Goal: Task Accomplishment & Management: Manage account settings

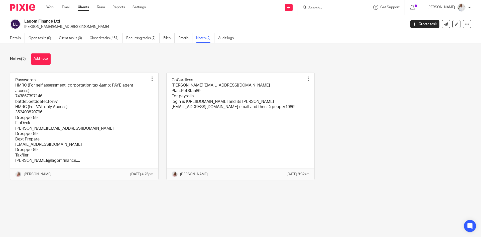
drag, startPoint x: 0, startPoint y: 0, endPoint x: 329, endPoint y: 7, distance: 329.2
click at [329, 7] on input "Search" at bounding box center [330, 8] width 45 height 5
type input "tall design"
click at [349, 18] on link at bounding box center [338, 20] width 62 height 8
drag, startPoint x: 349, startPoint y: 18, endPoint x: 340, endPoint y: 15, distance: 9.2
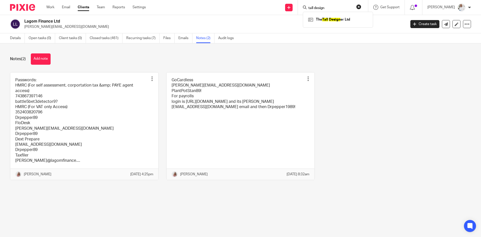
click at [340, 15] on div "The Tall Design er Ltd" at bounding box center [338, 20] width 70 height 16
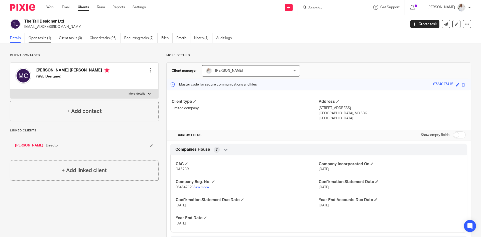
click at [40, 40] on link "Open tasks (1)" at bounding box center [42, 38] width 27 height 10
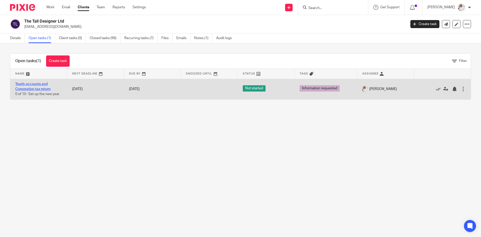
click at [37, 84] on link "Yearly accounts and Corporation tax return" at bounding box center [32, 86] width 35 height 9
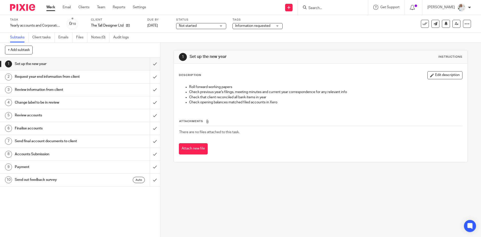
click at [212, 23] on div "Not started Not started" at bounding box center [201, 26] width 50 height 6
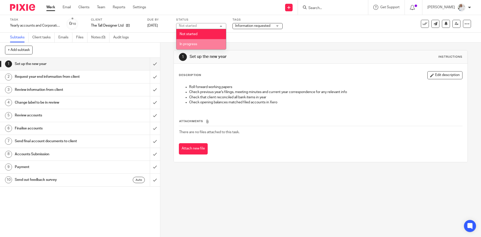
click at [202, 47] on li "In progress" at bounding box center [201, 44] width 50 height 10
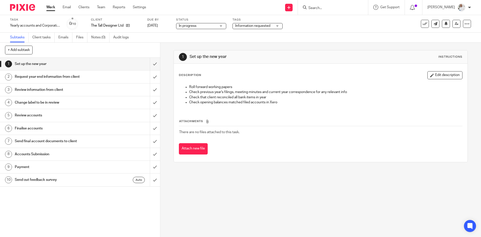
click at [251, 28] on span "Information requested" at bounding box center [254, 25] width 38 height 5
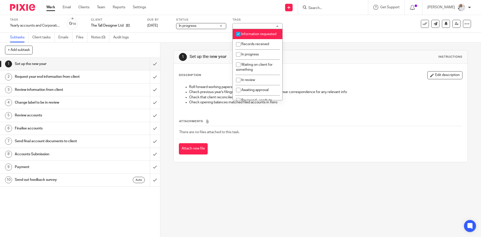
click at [251, 36] on span "Information requested" at bounding box center [258, 34] width 35 height 4
checkbox input "false"
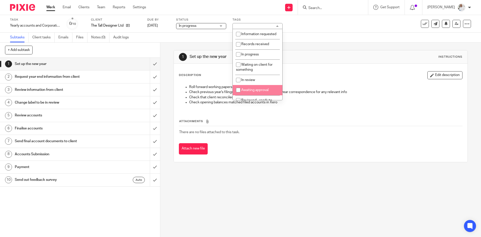
click at [247, 95] on li "Awaiting approval" at bounding box center [258, 90] width 50 height 10
checkbox input "true"
click at [48, 9] on link "Work" at bounding box center [50, 7] width 9 height 5
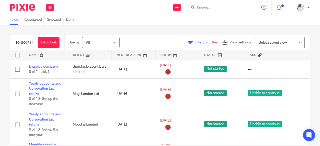
click at [205, 9] on input "Search" at bounding box center [218, 8] width 45 height 5
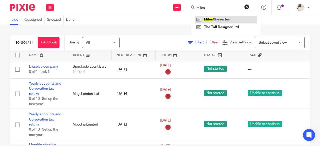
type input "miles"
click at [212, 20] on link at bounding box center [226, 20] width 62 height 8
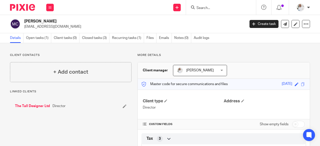
scroll to position [53, 0]
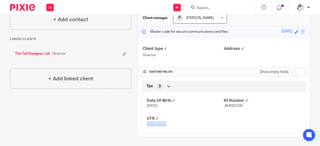
drag, startPoint x: 168, startPoint y: 126, endPoint x: 146, endPoint y: 125, distance: 22.0
click at [147, 125] on p "7215671590" at bounding box center [185, 124] width 77 height 5
copy span "7215671590"
drag, startPoint x: 243, startPoint y: 106, endPoint x: 222, endPoint y: 105, distance: 20.8
click at [224, 105] on p "JN409525B" at bounding box center [262, 106] width 77 height 5
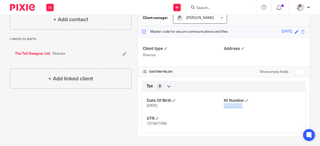
copy span "JN409525B"
click at [207, 7] on input "Search" at bounding box center [218, 8] width 45 height 5
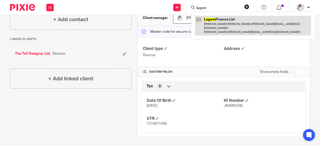
type input "lagom"
click at [223, 20] on link at bounding box center [253, 26] width 116 height 20
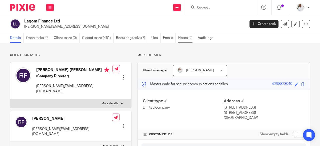
click at [186, 35] on link "Notes (2)" at bounding box center [186, 38] width 17 height 10
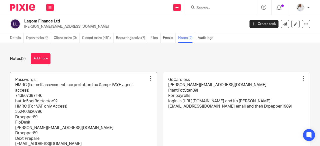
click at [104, 100] on link at bounding box center [83, 125] width 147 height 107
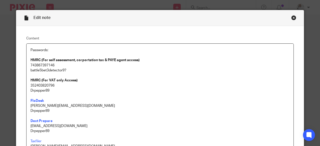
click at [82, 90] on p "Drpepper89" at bounding box center [160, 90] width 259 height 5
drag, startPoint x: 72, startPoint y: 72, endPoint x: 29, endPoint y: 71, distance: 43.3
click at [31, 71] on p "battle5bet3detector9?" at bounding box center [160, 70] width 259 height 5
copy p "battle5bet3detector9?"
click at [292, 17] on div "Close this dialog window" at bounding box center [294, 17] width 5 height 5
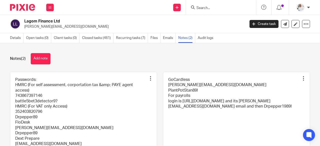
click at [208, 9] on input "Search" at bounding box center [218, 8] width 45 height 5
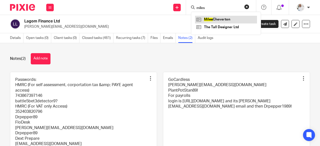
type input "miles"
click at [212, 17] on link at bounding box center [226, 20] width 62 height 8
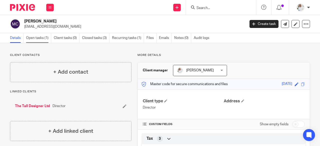
click at [40, 39] on link "Open tasks (1)" at bounding box center [38, 38] width 25 height 10
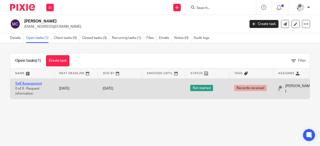
click at [29, 82] on link "Self Assessment" at bounding box center [28, 84] width 27 height 4
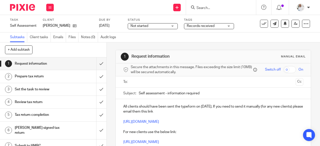
click at [163, 26] on span "Not started" at bounding box center [150, 26] width 38 height 5
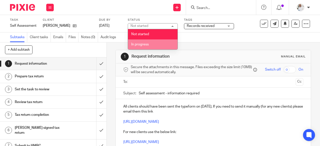
click at [152, 43] on li "In progress" at bounding box center [153, 45] width 50 height 10
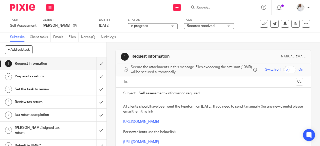
click at [218, 24] on span "Records received" at bounding box center [206, 26] width 38 height 5
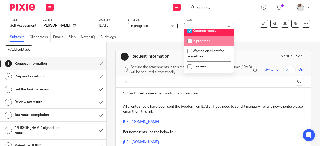
scroll to position [12, 0]
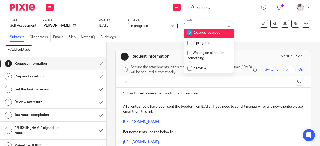
click at [201, 35] on span "Records received" at bounding box center [207, 33] width 28 height 4
checkbox input "false"
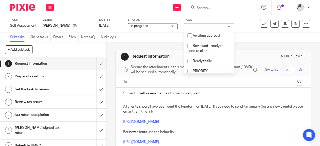
scroll to position [54, 0]
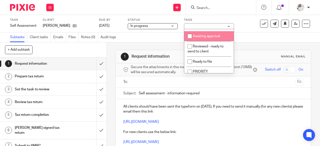
click at [200, 38] on span "Awaiting approval" at bounding box center [206, 37] width 27 height 4
checkbox input "true"
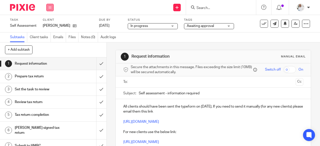
click at [49, 8] on icon at bounding box center [50, 7] width 3 height 3
click at [50, 22] on link "Work" at bounding box center [47, 24] width 9 height 4
